Goal: Find specific page/section: Find specific page/section

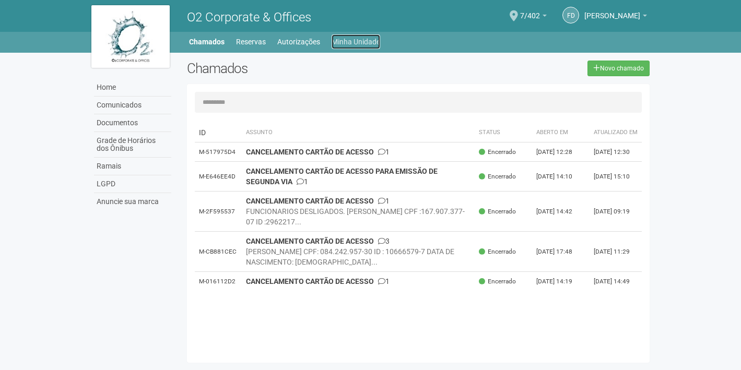
click at [354, 42] on link "Minha Unidade" at bounding box center [356, 41] width 49 height 15
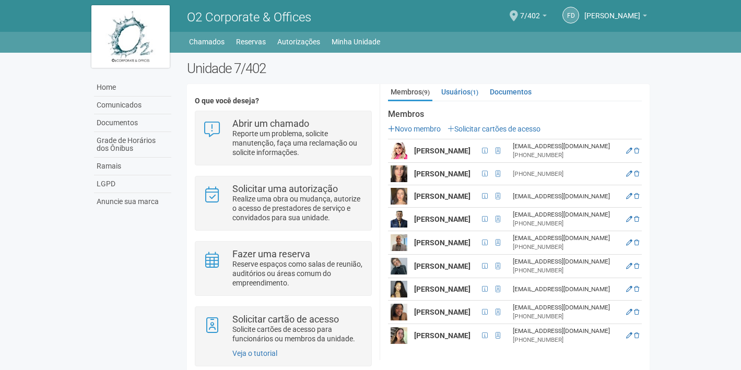
scroll to position [162, 0]
click at [633, 240] on icon at bounding box center [629, 243] width 6 height 6
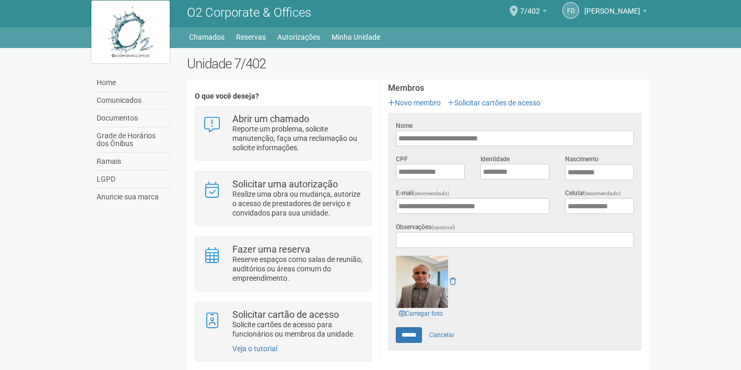
scroll to position [0, 0]
